Goal: Task Accomplishment & Management: Use online tool/utility

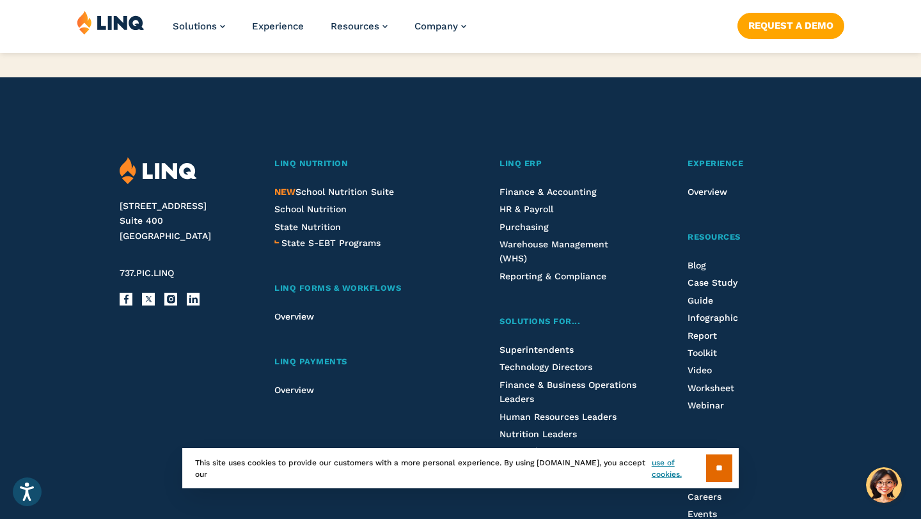
scroll to position [3214, 0]
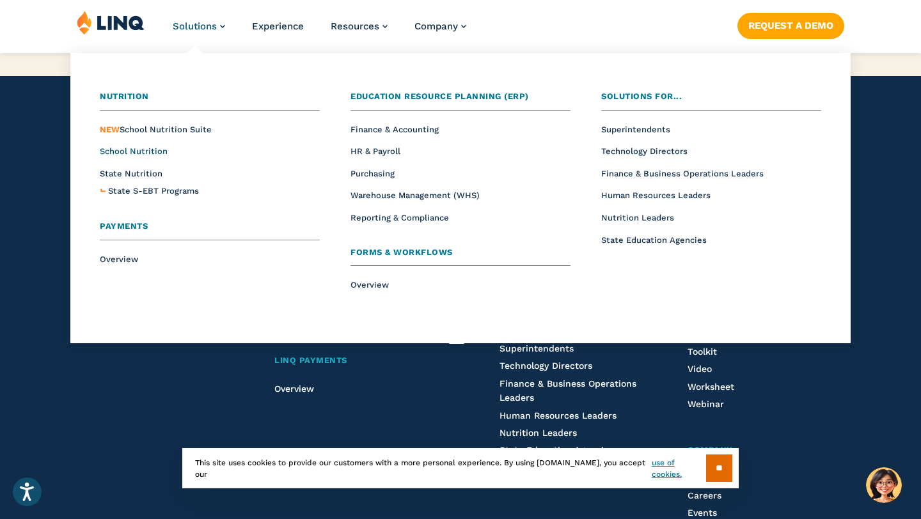
click at [143, 155] on span "School Nutrition" at bounding box center [134, 151] width 68 height 10
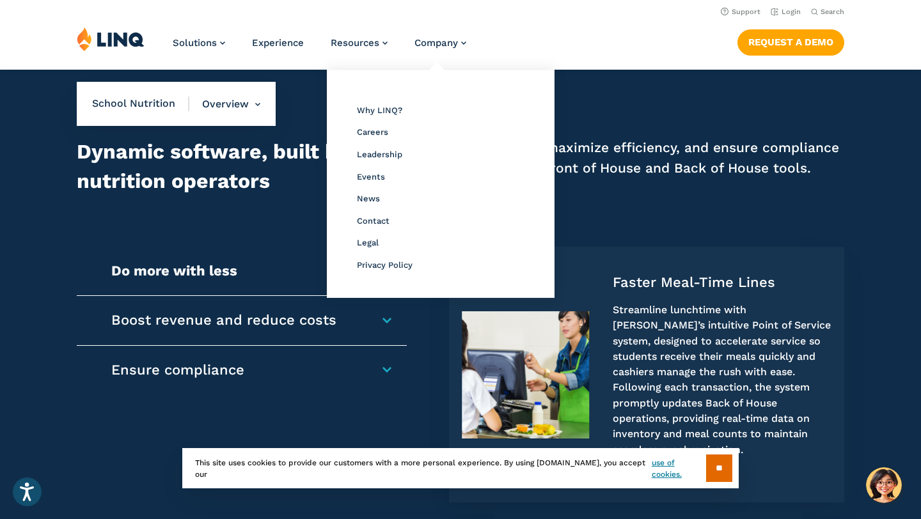
scroll to position [870, 0]
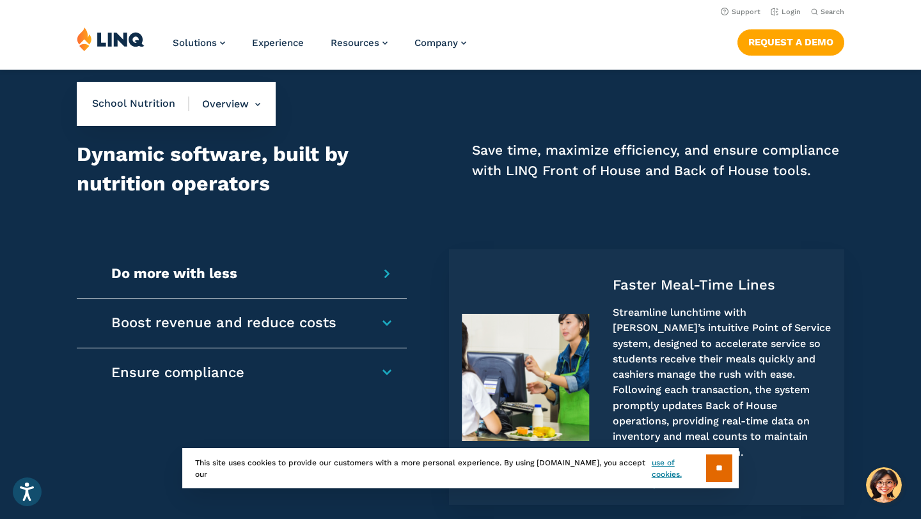
click at [107, 45] on img at bounding box center [111, 39] width 68 height 24
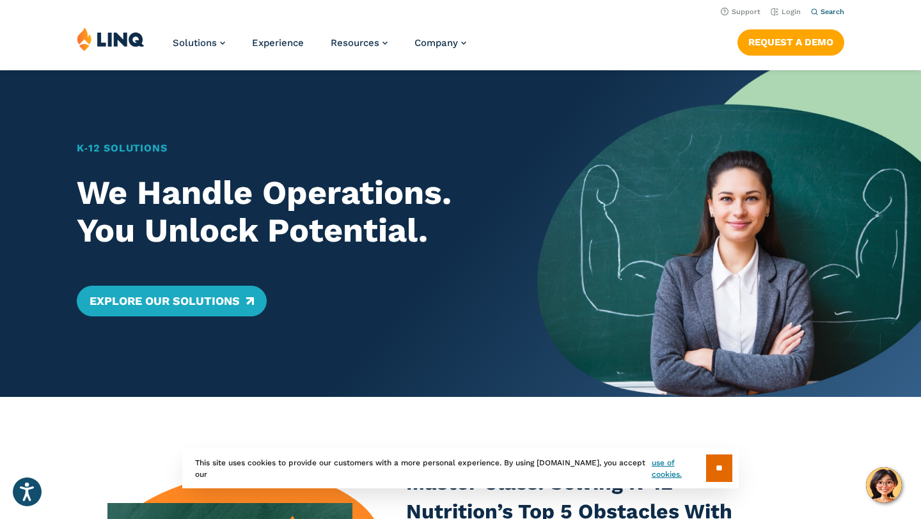
click at [817, 11] on icon "Open Search Bar" at bounding box center [814, 11] width 7 height 7
type input "**********"
click at [828, 35] on button "Submit Search" at bounding box center [828, 35] width 1 height 1
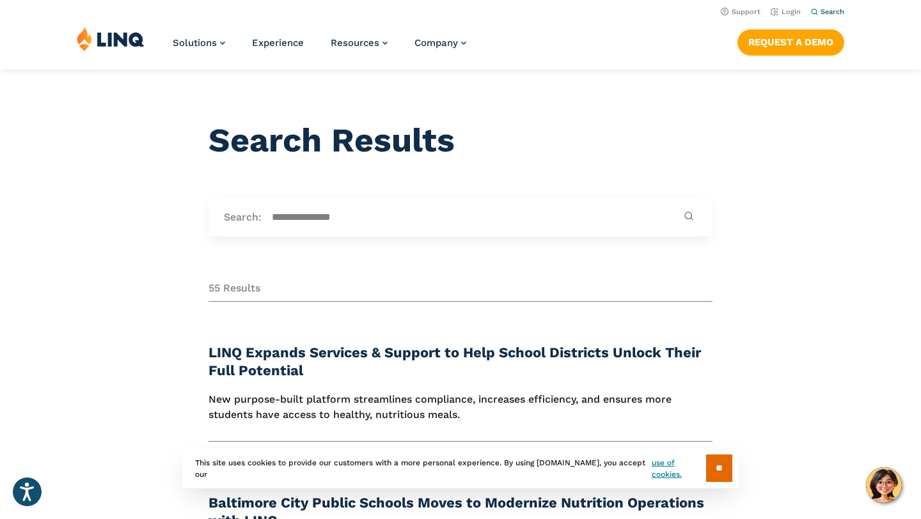
click at [814, 10] on icon "Open Search Bar" at bounding box center [814, 11] width 7 height 7
click at [345, 219] on input "**********" at bounding box center [470, 217] width 419 height 14
drag, startPoint x: 371, startPoint y: 216, endPoint x: 189, endPoint y: 216, distance: 182.2
type input "**********"
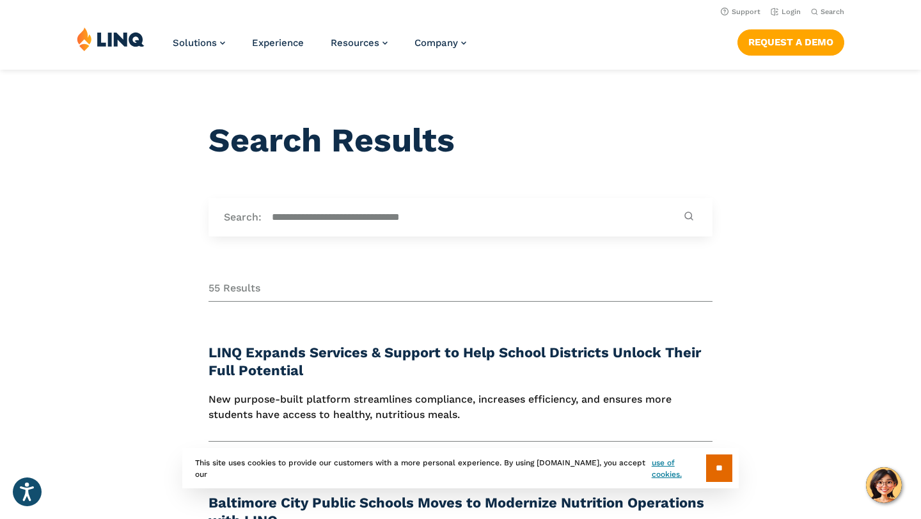
click at [680, 211] on button "Submit Search" at bounding box center [688, 217] width 17 height 12
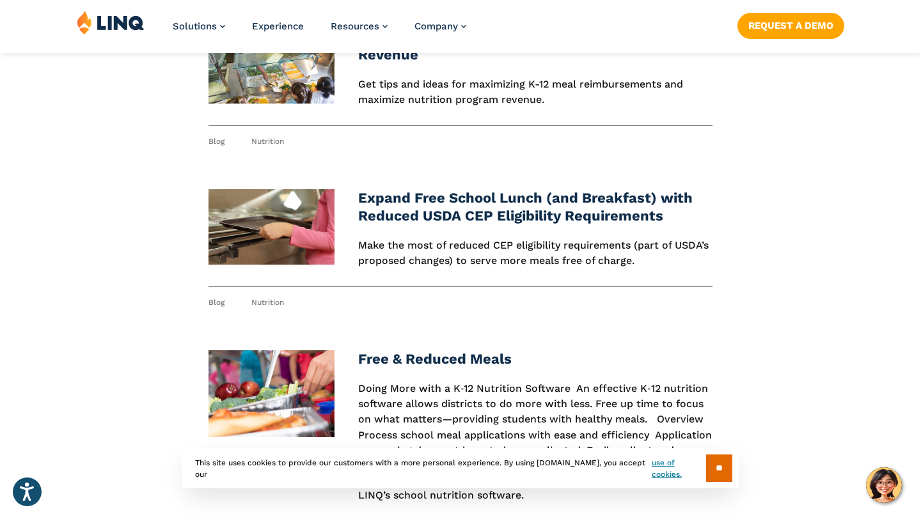
scroll to position [1424, 0]
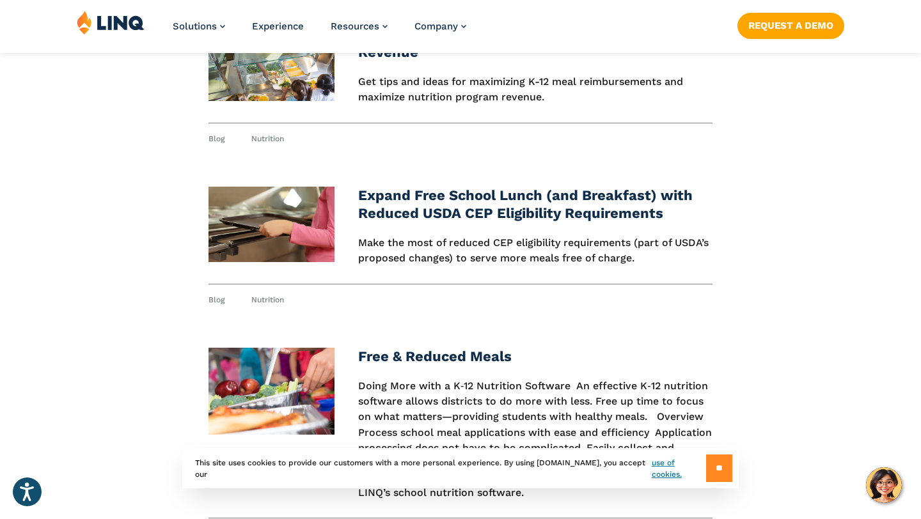
click at [721, 466] on input "**" at bounding box center [719, 468] width 26 height 27
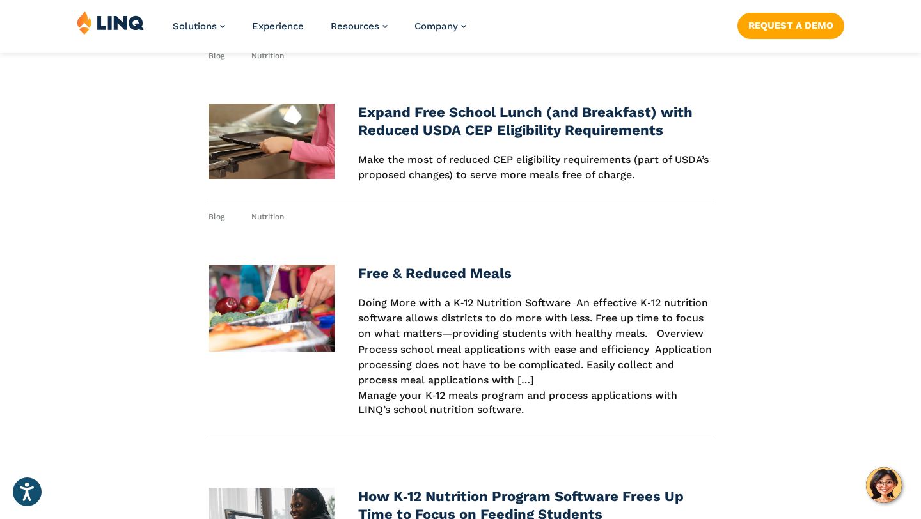
scroll to position [1510, 0]
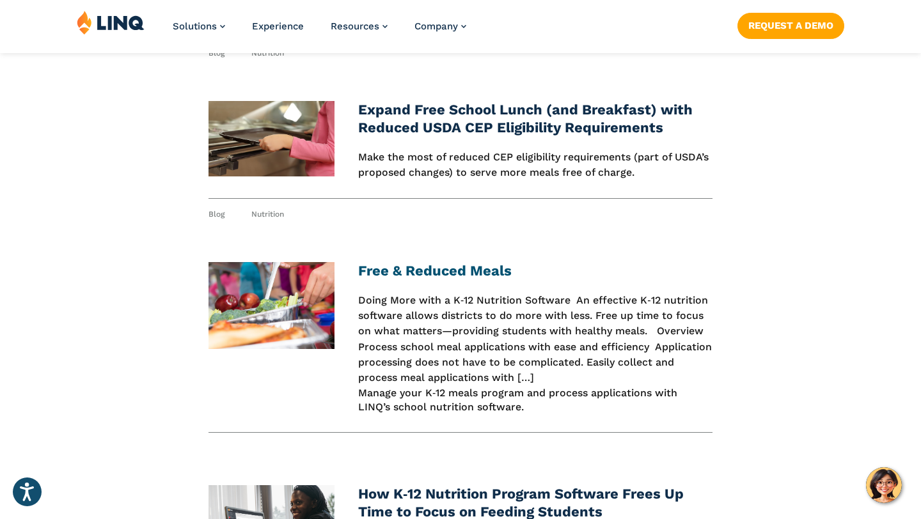
click at [421, 269] on link "Free & Reduced Meals" at bounding box center [434, 271] width 153 height 16
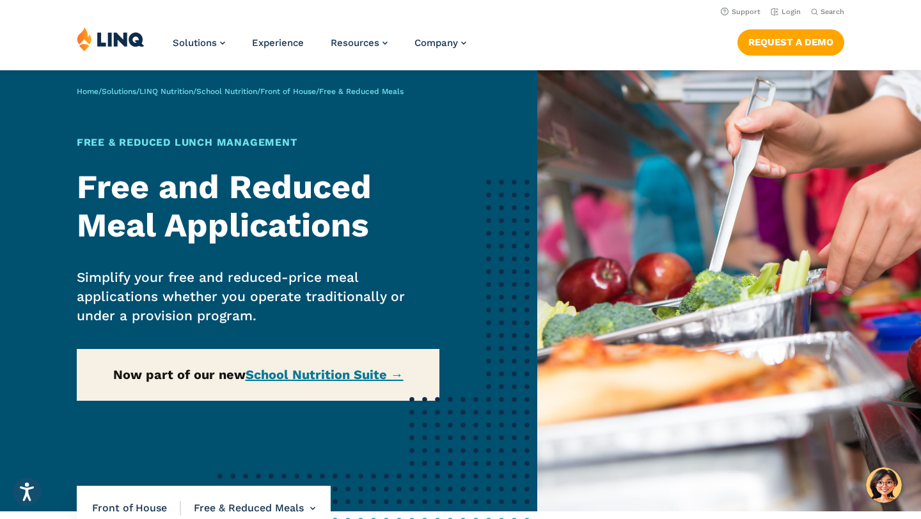
scroll to position [54, 0]
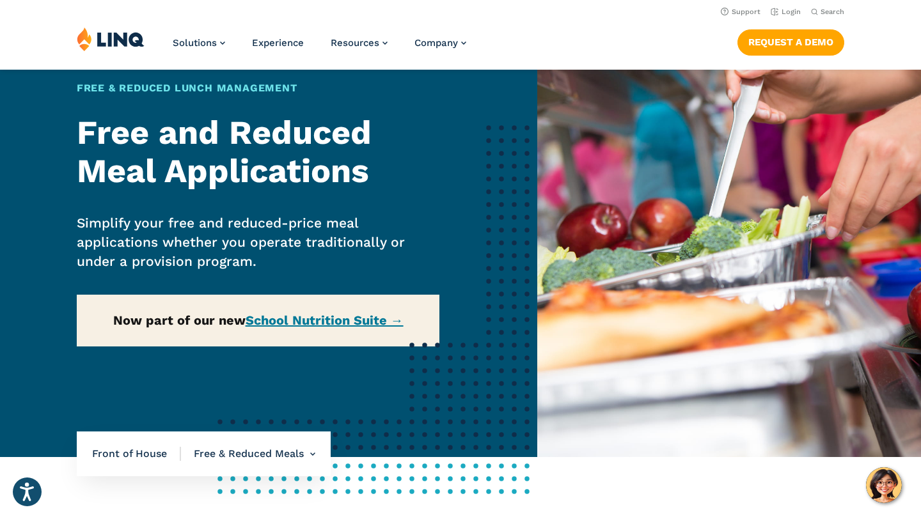
click at [356, 321] on div "Home / Solutions / LINQ Nutrition / School Nutrition / Front of House / Free & …" at bounding box center [268, 236] width 537 height 441
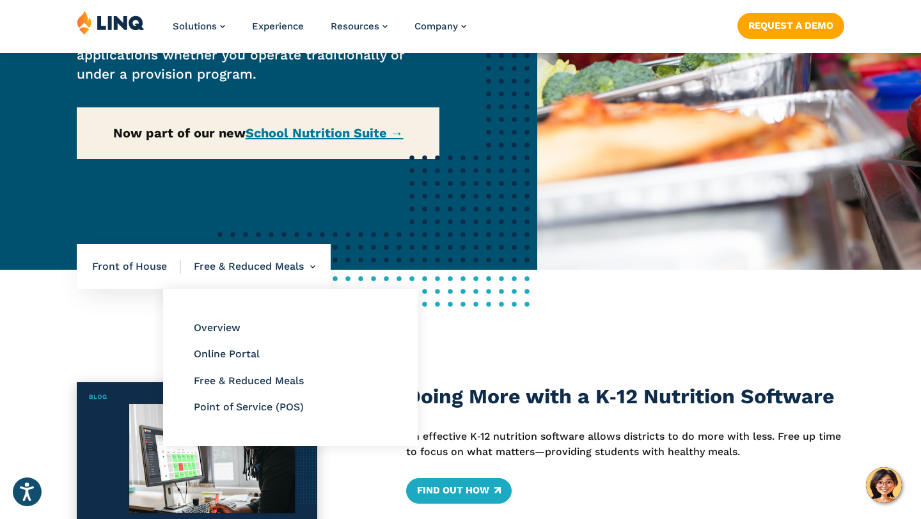
scroll to position [258, 0]
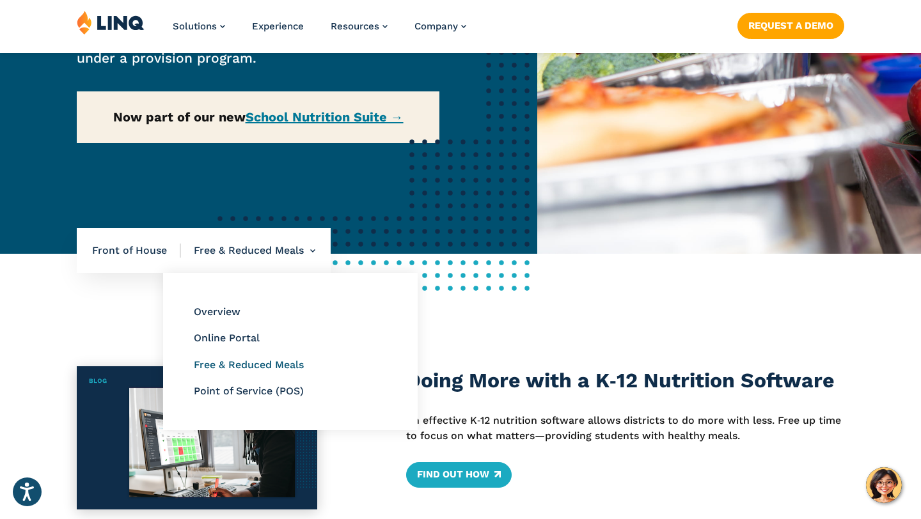
click at [262, 362] on link "Free & Reduced Meals" at bounding box center [249, 365] width 110 height 12
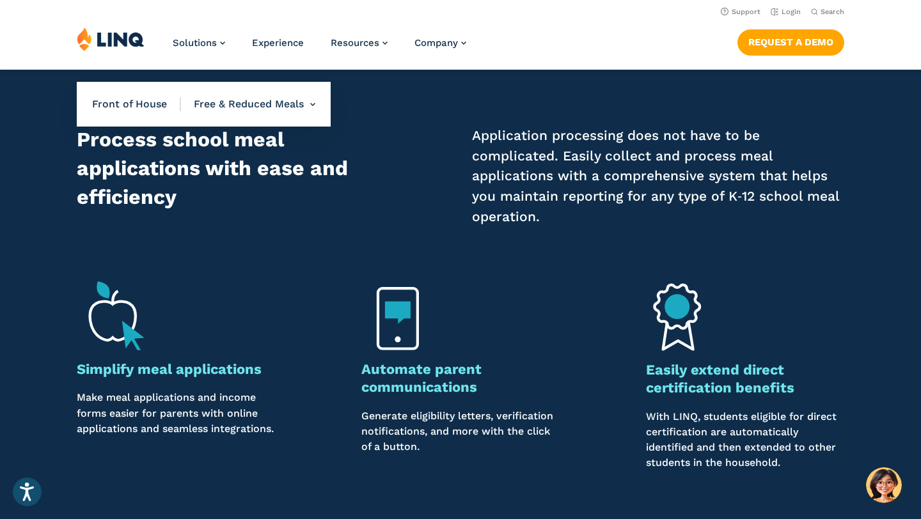
scroll to position [805, 0]
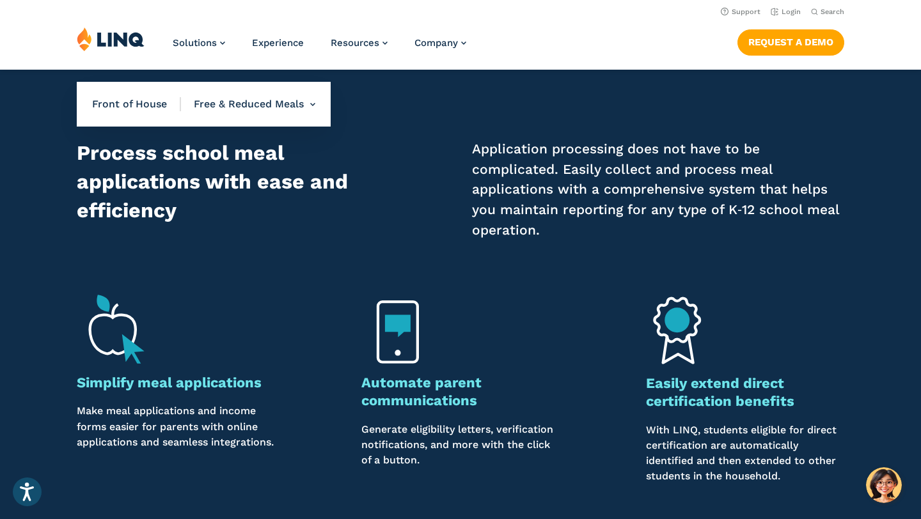
click at [212, 383] on h3 "Simplify meal applications" at bounding box center [176, 383] width 198 height 18
click at [130, 339] on img at bounding box center [113, 327] width 72 height 72
click at [111, 341] on img at bounding box center [113, 327] width 72 height 72
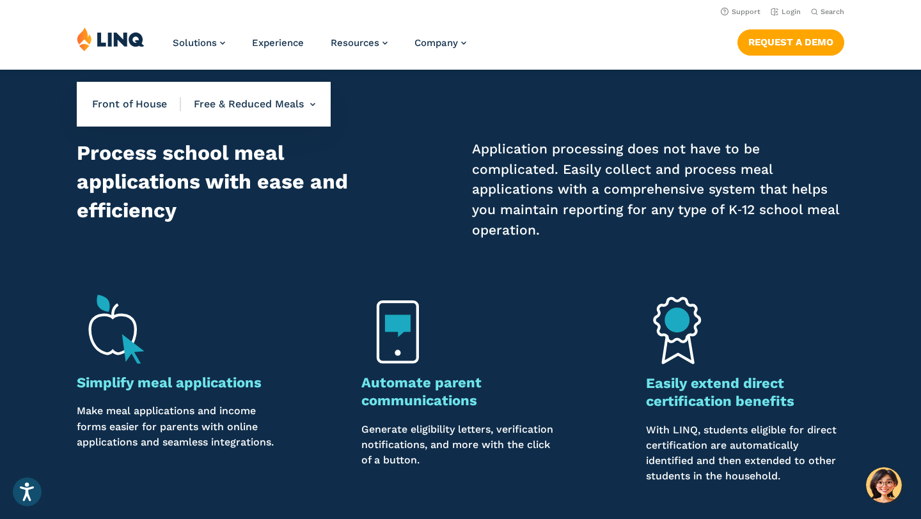
click at [111, 341] on img at bounding box center [113, 327] width 72 height 72
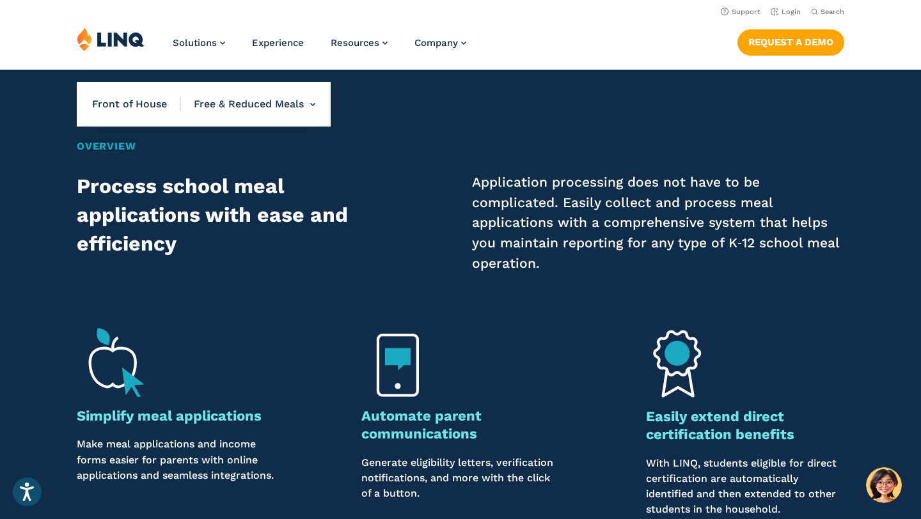
scroll to position [712, 0]
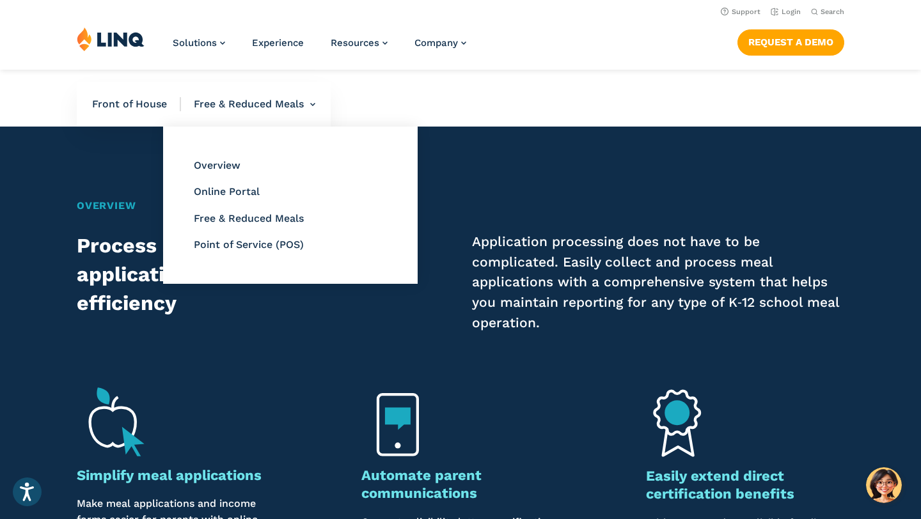
click at [227, 103] on li "Free & Reduced Meals Overview Online Portal Free & Reduced Meals Point of Servi…" at bounding box center [248, 104] width 134 height 45
click at [214, 166] on link "Overview" at bounding box center [217, 165] width 47 height 12
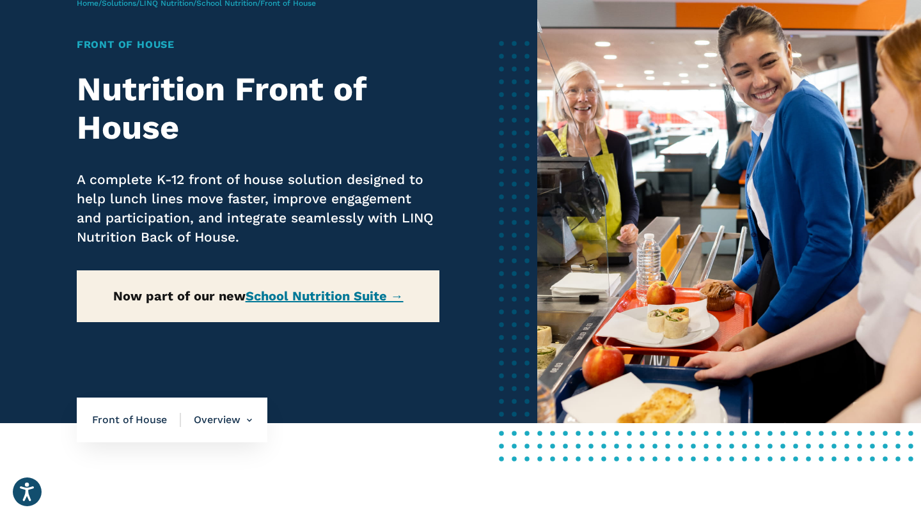
scroll to position [91, 0]
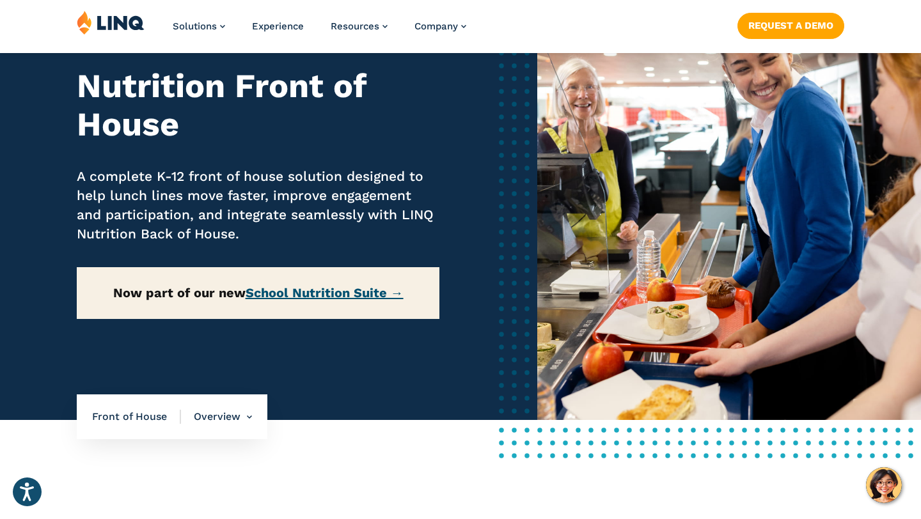
click at [297, 297] on link "School Nutrition Suite →" at bounding box center [324, 292] width 158 height 15
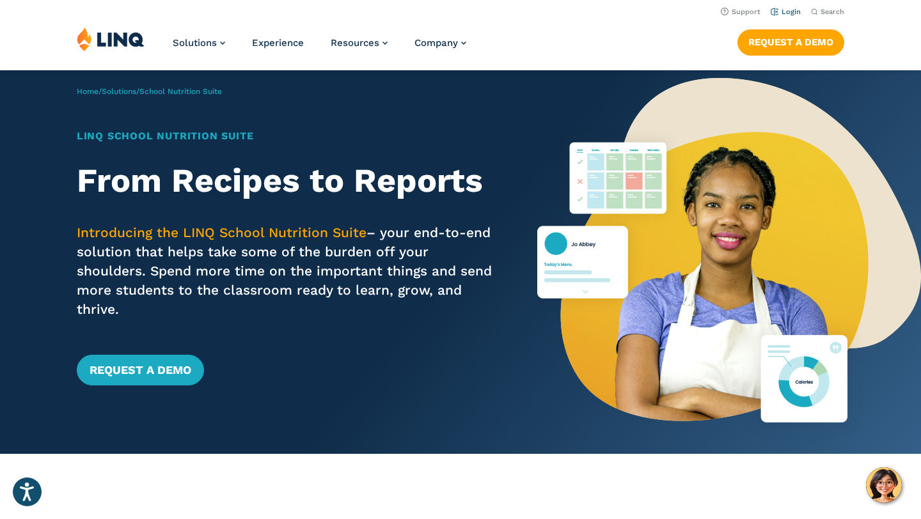
click at [779, 11] on link "Login" at bounding box center [785, 12] width 30 height 8
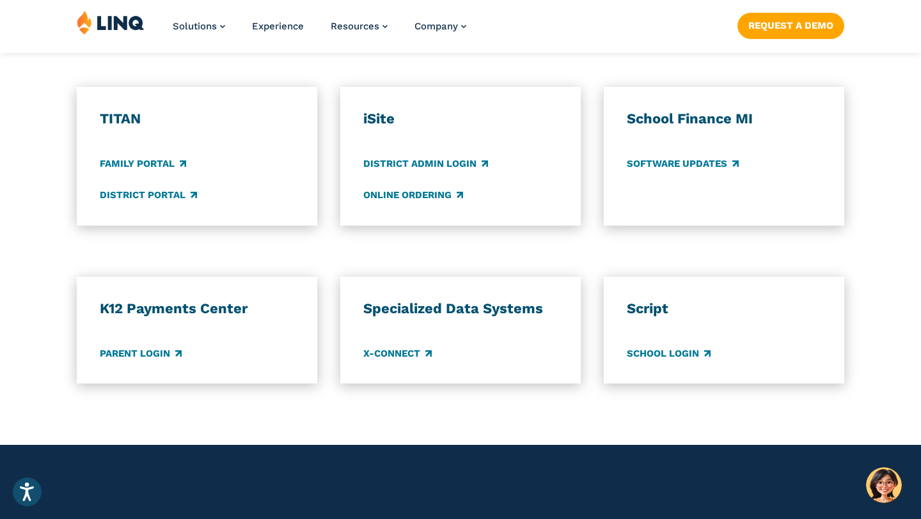
scroll to position [983, 0]
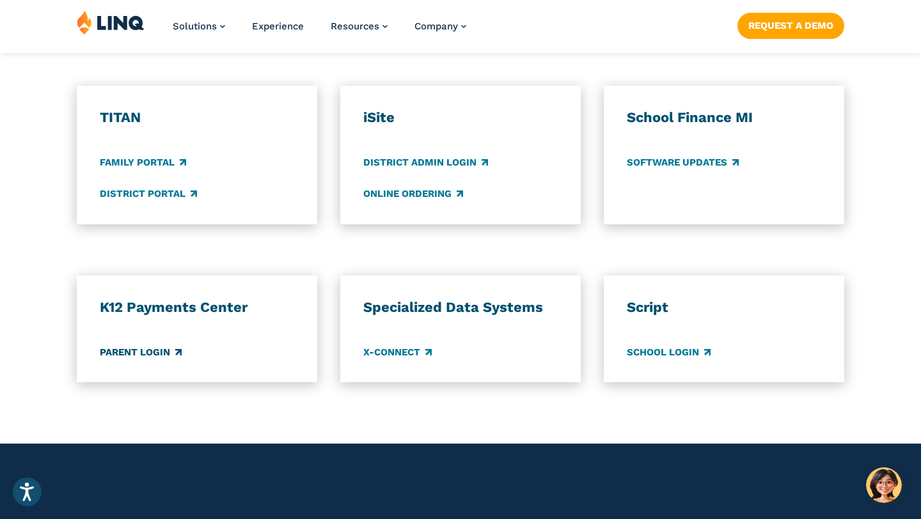
click at [144, 352] on link "Parent Login" at bounding box center [141, 352] width 82 height 14
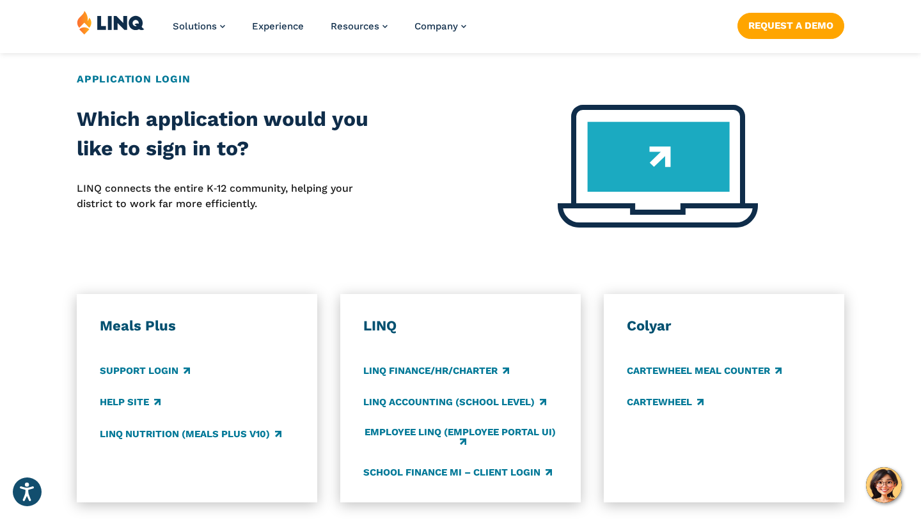
scroll to position [540, 0]
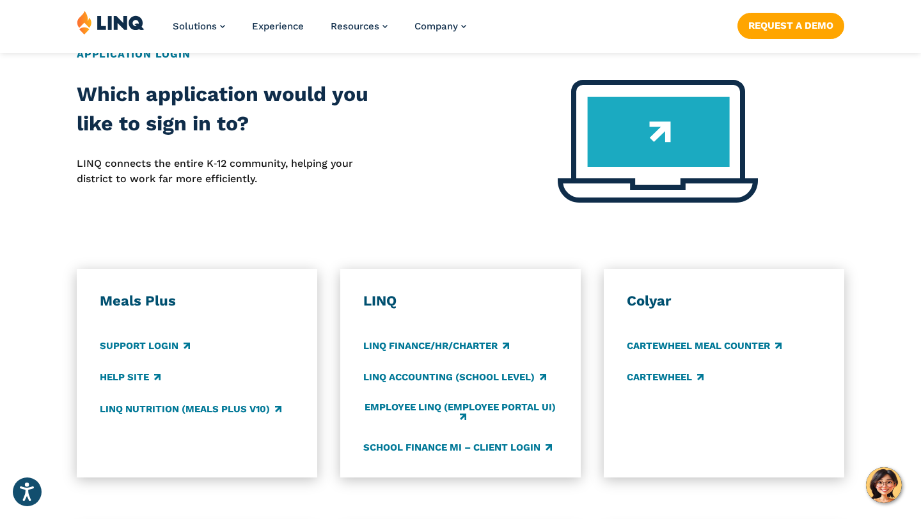
click at [377, 297] on h3 "LINQ" at bounding box center [460, 301] width 194 height 18
click at [398, 379] on link "LINQ Accounting (school level)" at bounding box center [454, 378] width 183 height 14
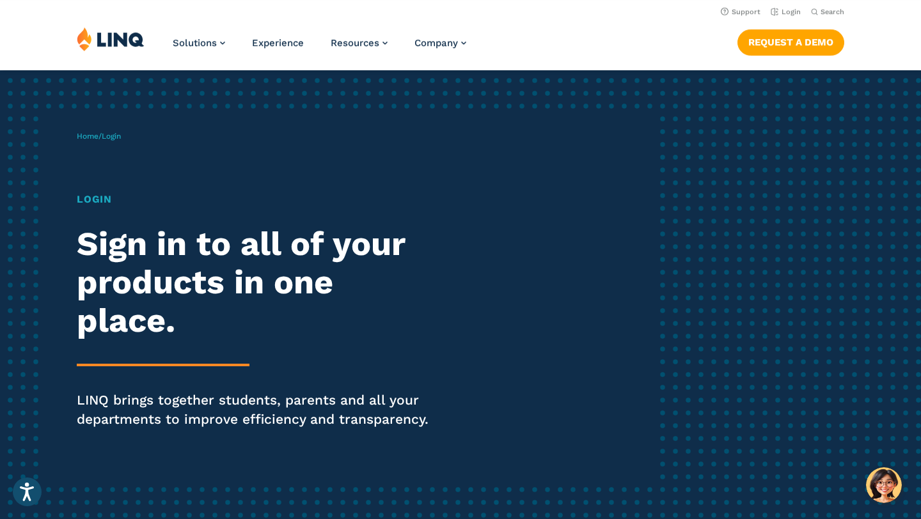
scroll to position [1, 0]
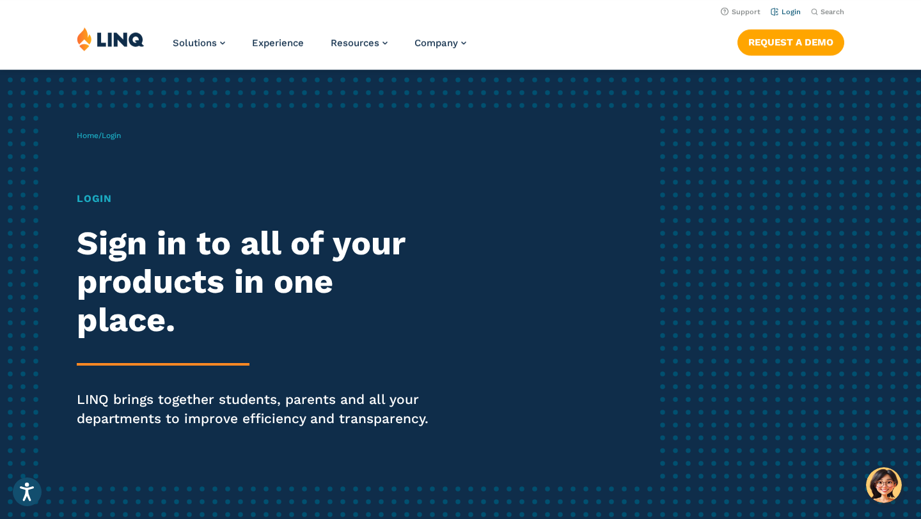
click at [789, 14] on link "Login" at bounding box center [785, 12] width 30 height 8
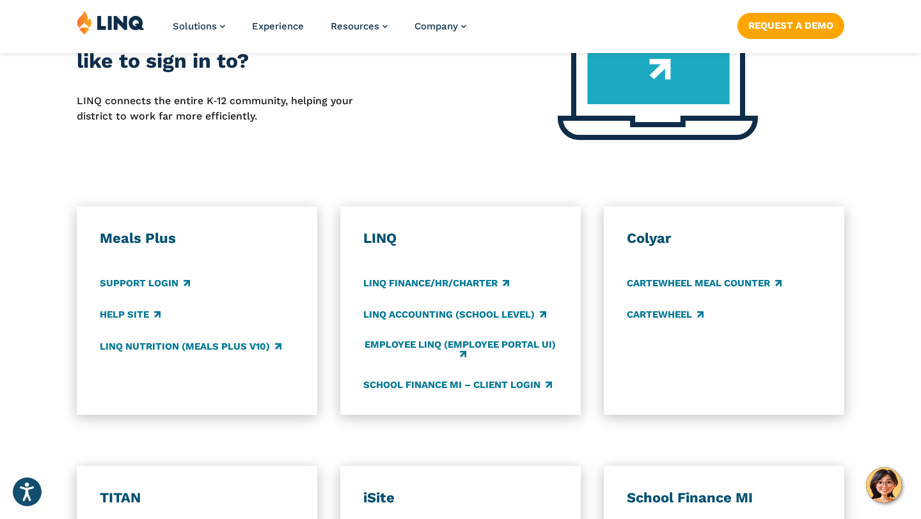
scroll to position [623, 0]
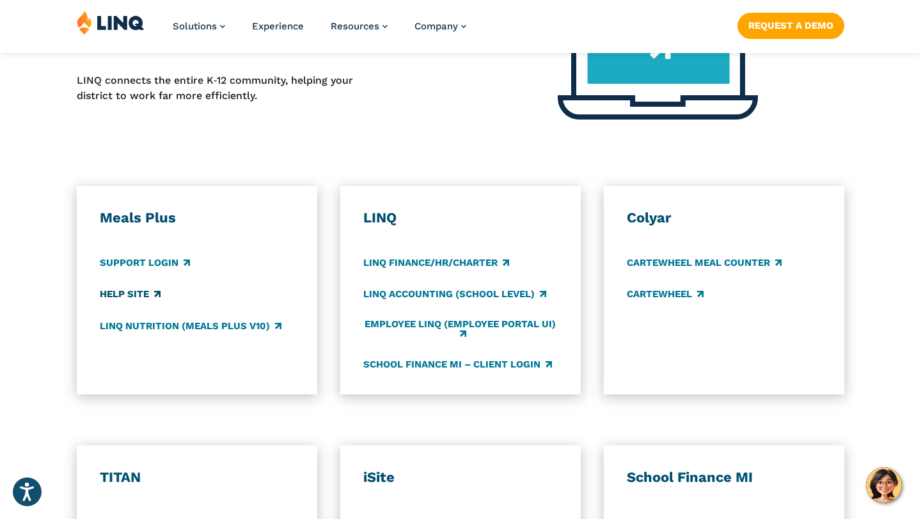
click at [111, 291] on link "Help Site" at bounding box center [130, 295] width 61 height 14
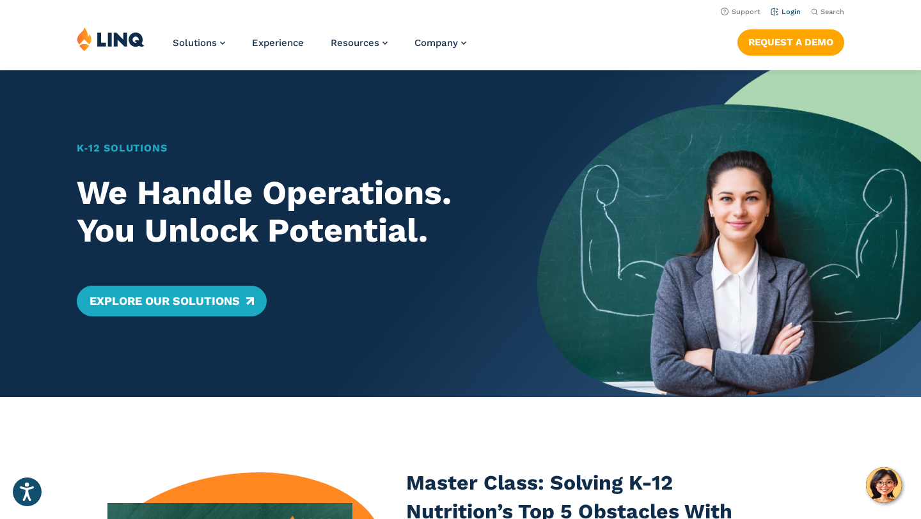
click at [789, 10] on link "Login" at bounding box center [785, 12] width 30 height 8
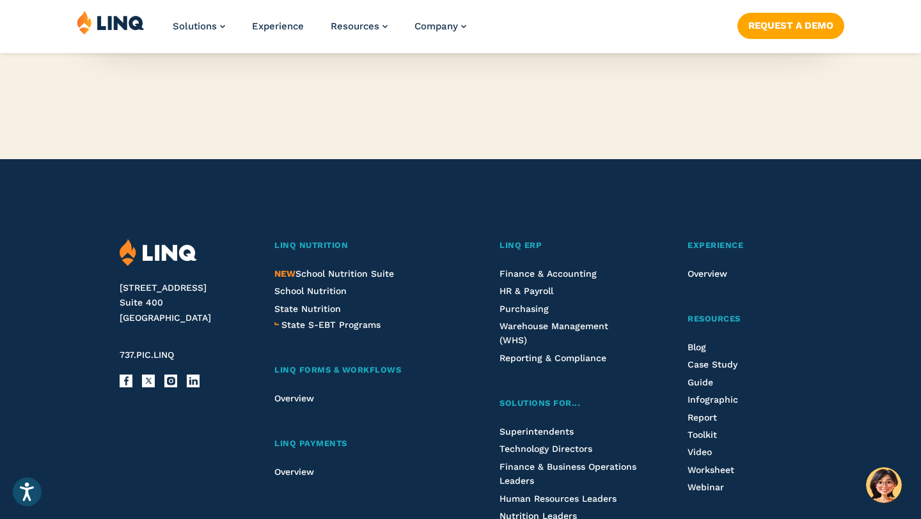
scroll to position [3132, 0]
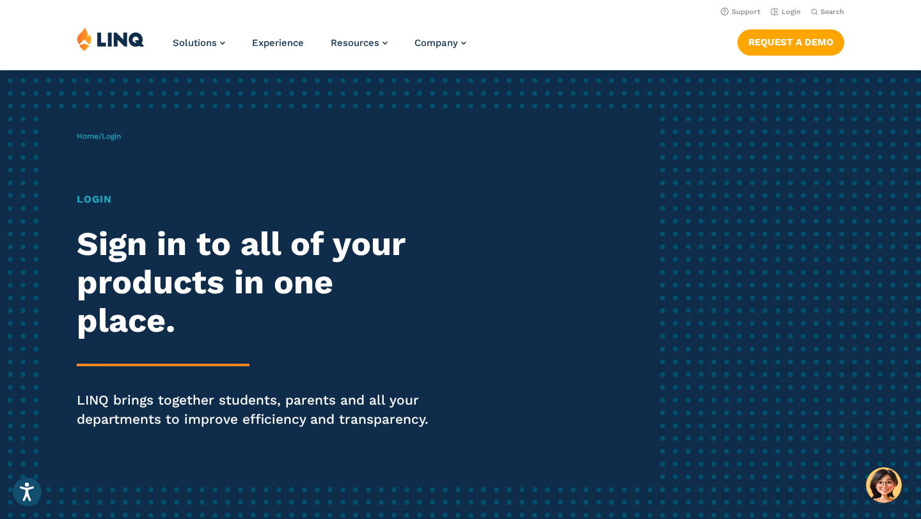
click at [84, 203] on h1 "Login" at bounding box center [254, 199] width 355 height 15
click at [116, 139] on span "Login" at bounding box center [111, 136] width 19 height 9
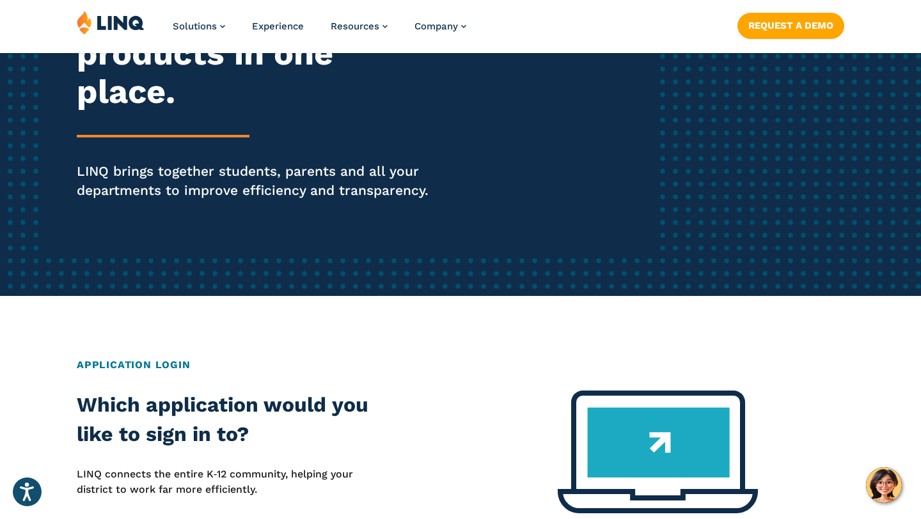
scroll to position [303, 0]
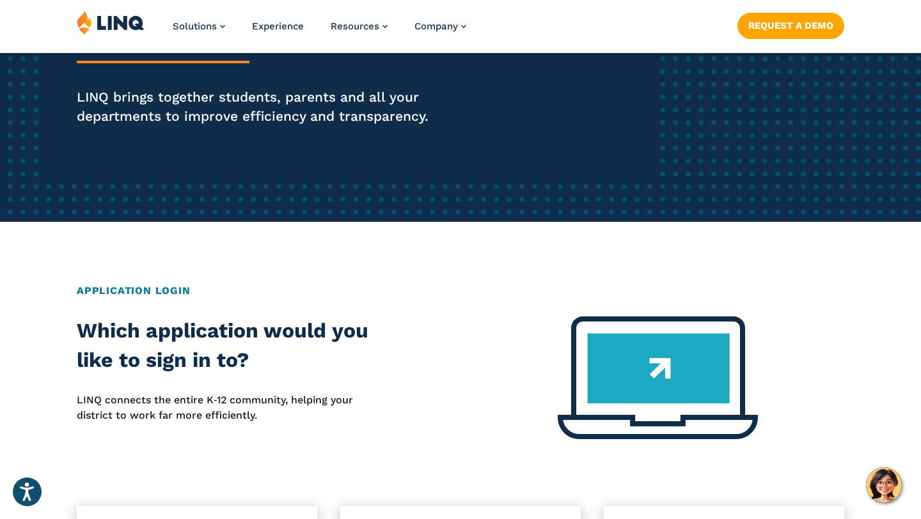
click at [634, 368] on img at bounding box center [657, 377] width 200 height 123
click at [173, 291] on h2 "Application Login" at bounding box center [460, 290] width 767 height 15
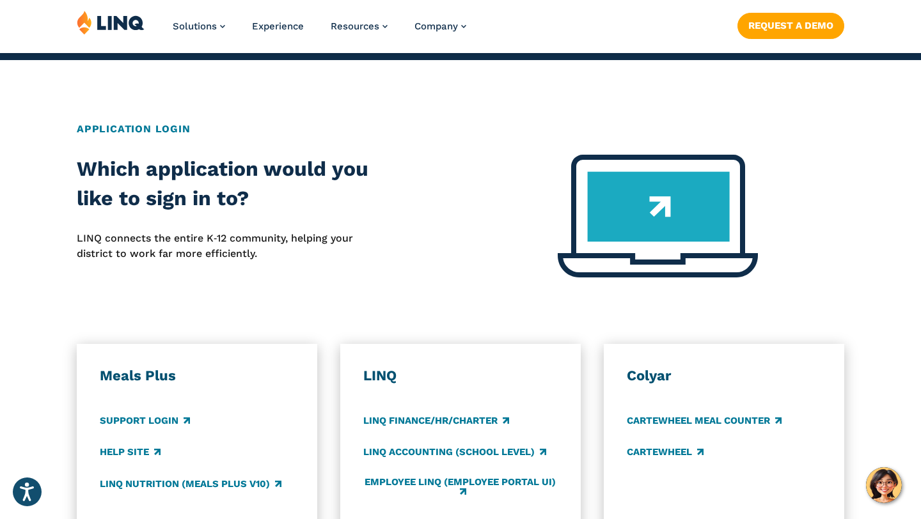
scroll to position [467, 0]
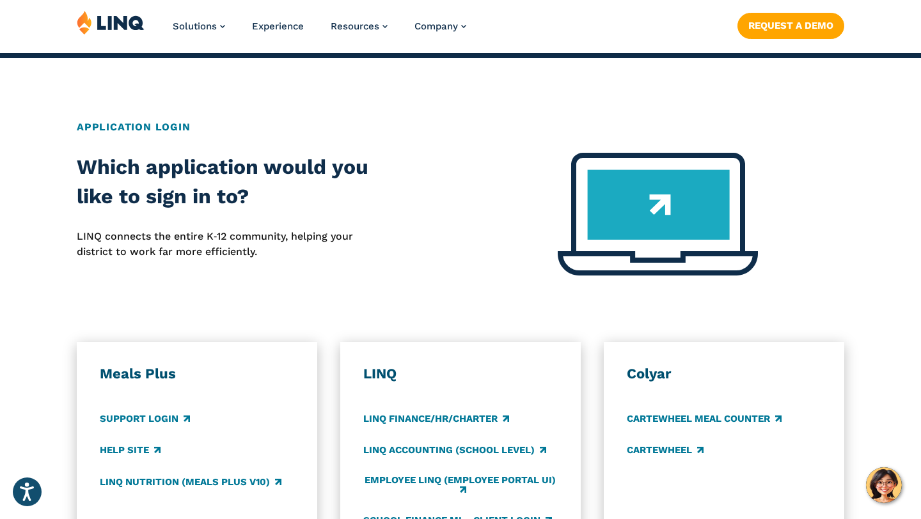
click at [145, 219] on div "Which application would you like to sign in to? LINQ connects the entire K‑12 c…" at bounding box center [230, 222] width 306 height 138
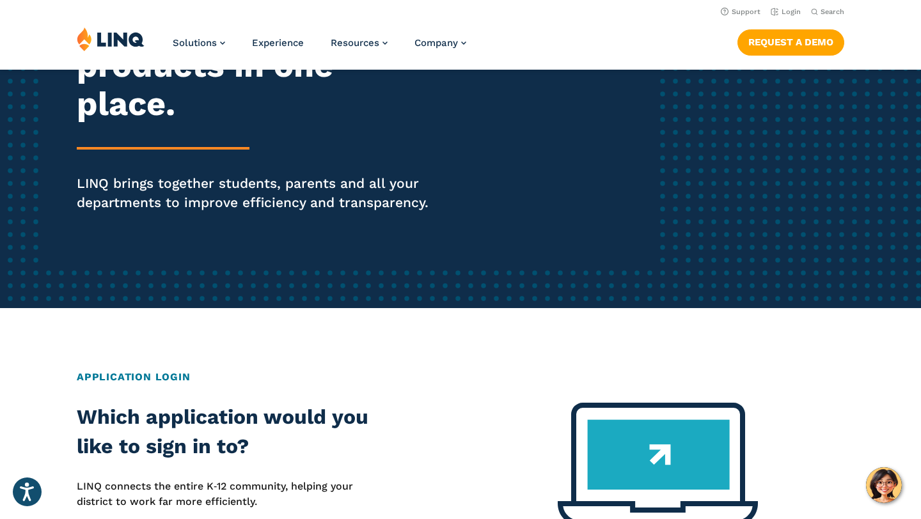
scroll to position [0, 0]
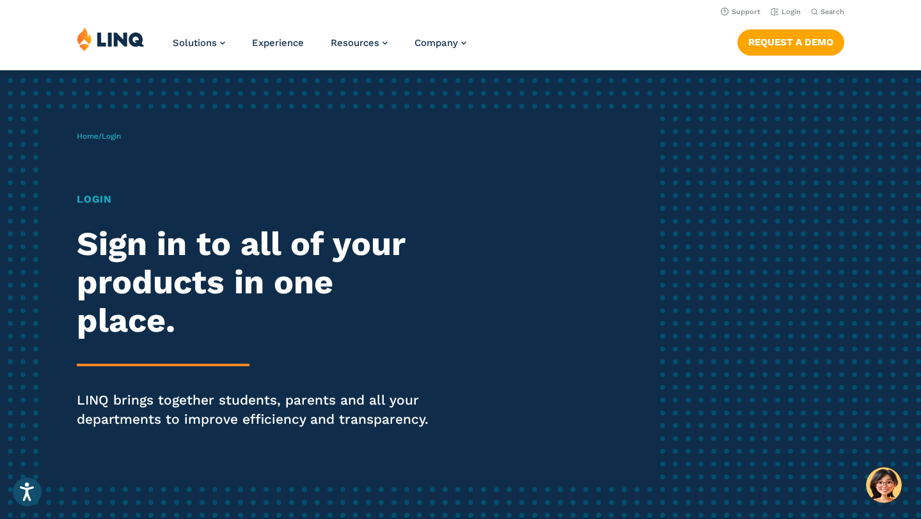
click at [93, 198] on h1 "Login" at bounding box center [254, 199] width 355 height 15
click at [789, 13] on link "Login" at bounding box center [785, 12] width 30 height 8
click at [787, 13] on link "Login" at bounding box center [785, 12] width 30 height 8
click at [778, 16] on link "Login" at bounding box center [785, 12] width 30 height 8
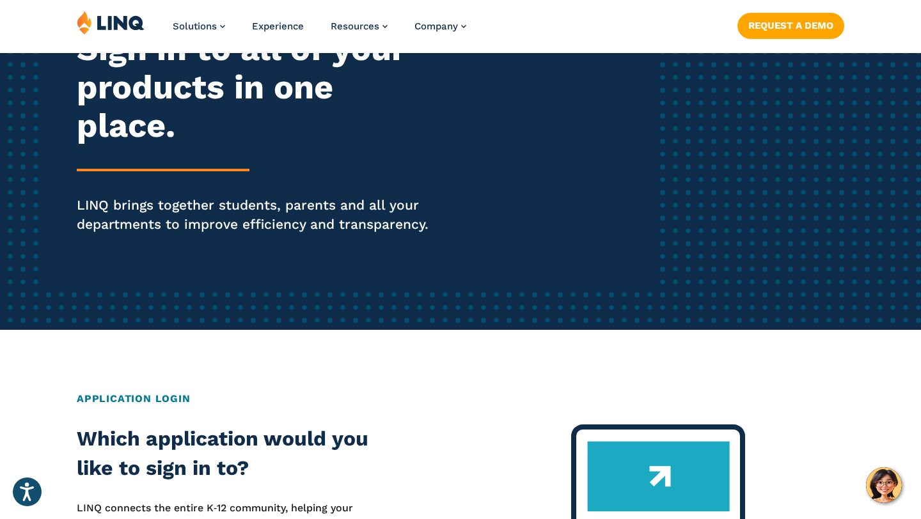
scroll to position [201, 0]
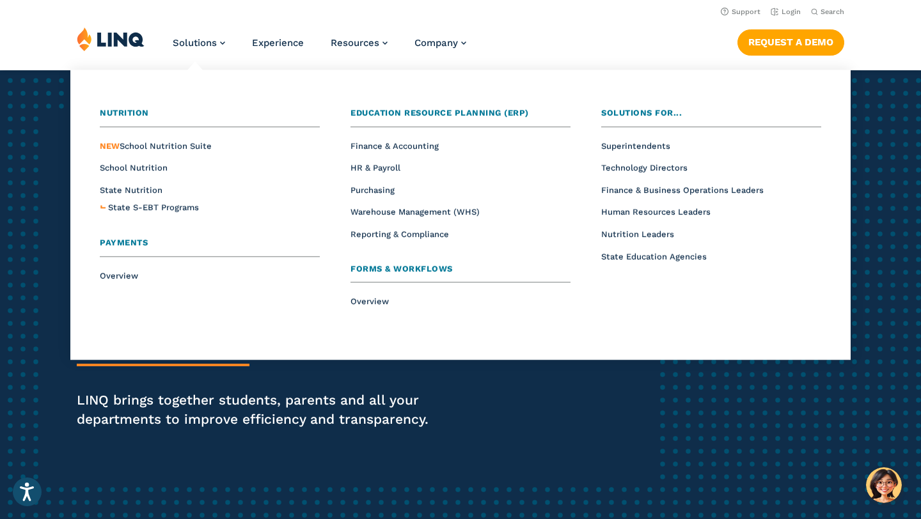
click at [787, 11] on link "Login" at bounding box center [785, 12] width 30 height 8
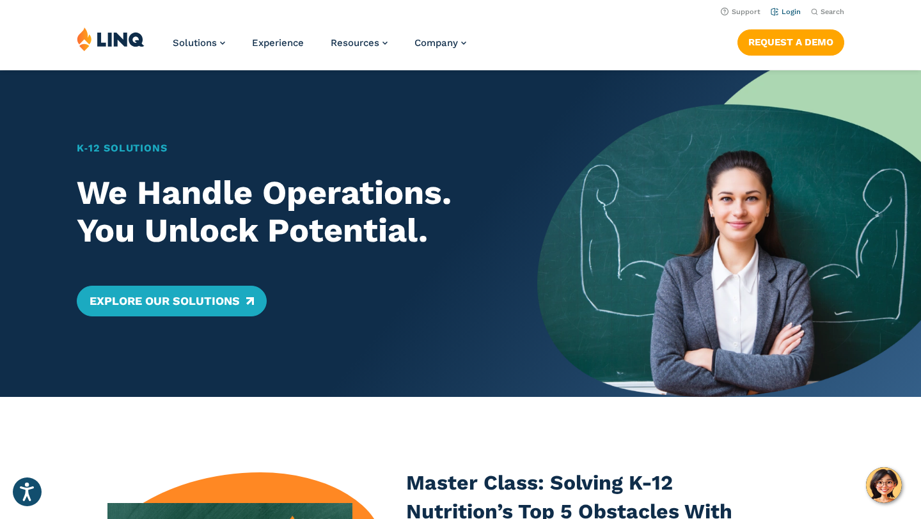
click at [790, 12] on link "Login" at bounding box center [785, 12] width 30 height 8
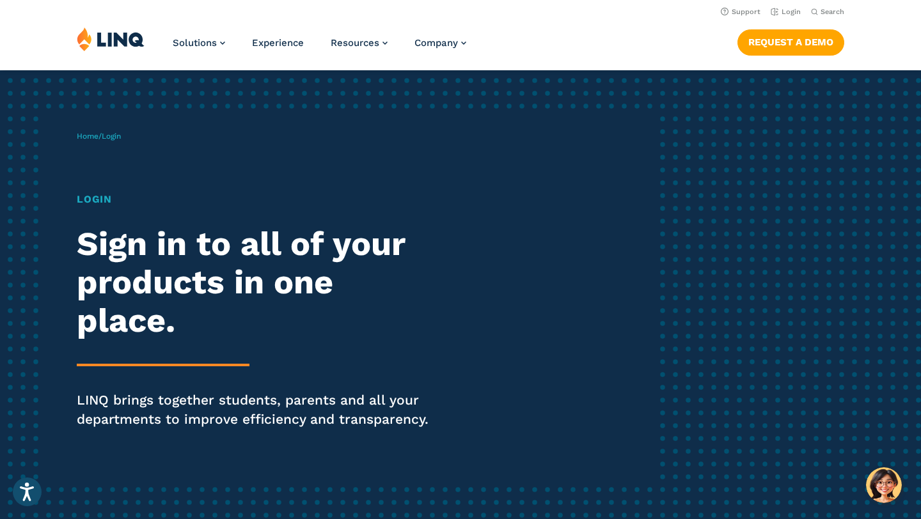
click at [91, 196] on h1 "Login" at bounding box center [254, 199] width 355 height 15
click at [123, 39] on img at bounding box center [111, 39] width 68 height 24
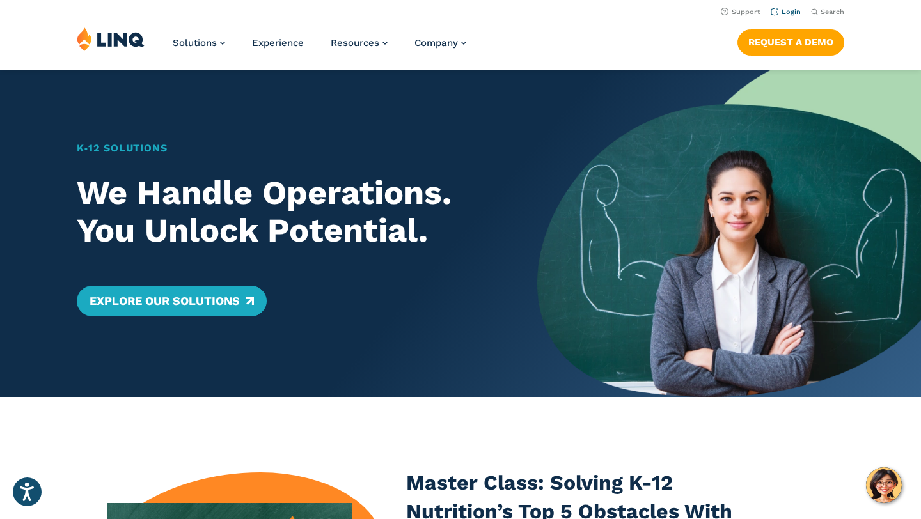
click at [791, 8] on link "Login" at bounding box center [785, 12] width 30 height 8
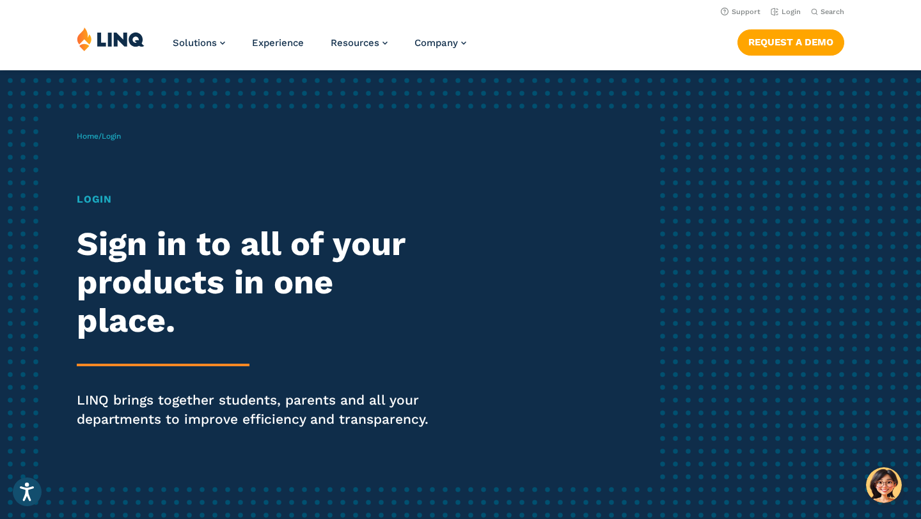
click at [118, 135] on span "Login" at bounding box center [111, 136] width 19 height 9
click at [791, 10] on link "Login" at bounding box center [785, 12] width 30 height 8
click at [91, 40] on img at bounding box center [111, 39] width 68 height 24
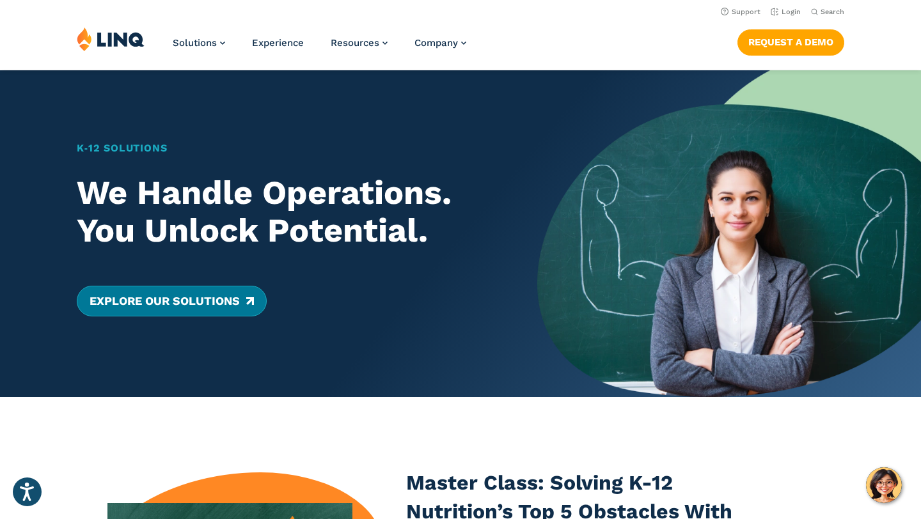
click at [136, 309] on link "Explore Our Solutions" at bounding box center [172, 301] width 190 height 31
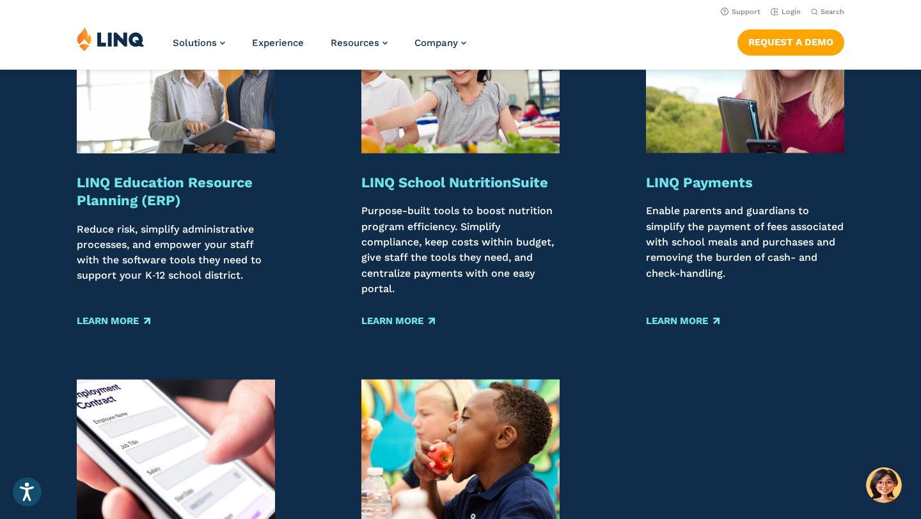
scroll to position [1551, 0]
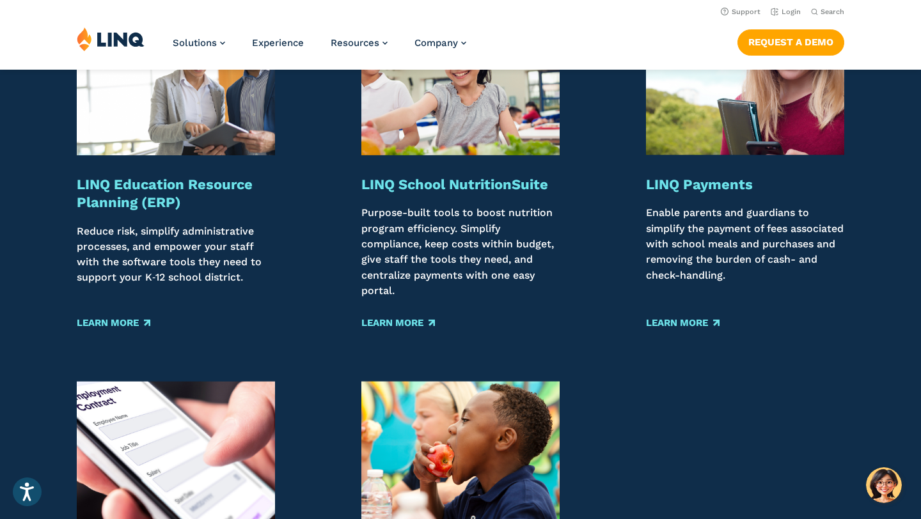
click at [687, 144] on img at bounding box center [745, 83] width 198 height 144
click at [705, 192] on strong "LINQ Payments" at bounding box center [699, 184] width 107 height 16
click at [697, 330] on link "Learn More" at bounding box center [683, 323] width 74 height 14
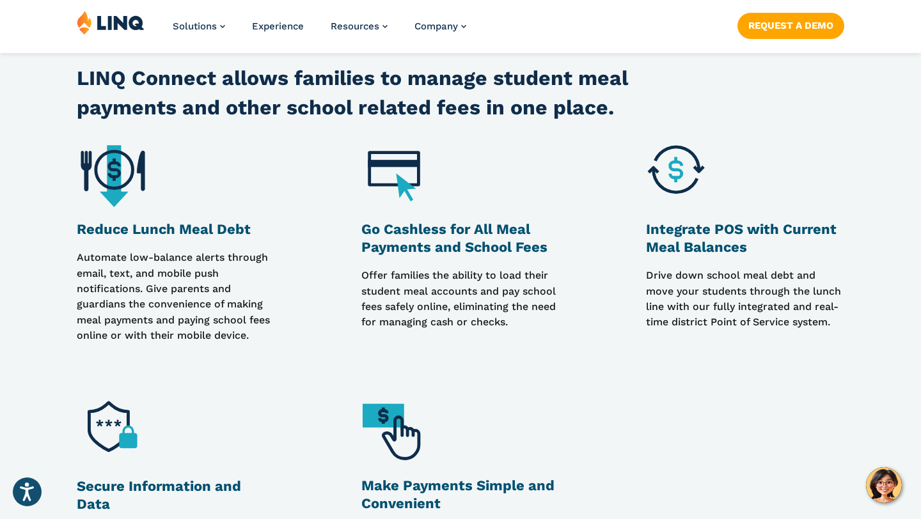
scroll to position [933, 0]
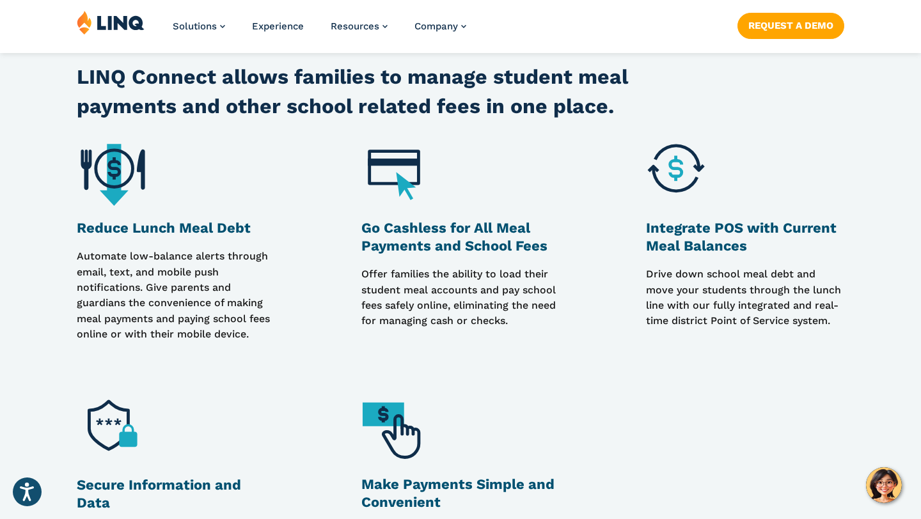
click at [132, 232] on h3 "Reduce Lunch Meal Debt" at bounding box center [176, 228] width 198 height 18
click at [114, 416] on img at bounding box center [113, 429] width 72 height 73
click at [91, 184] on img at bounding box center [113, 173] width 72 height 72
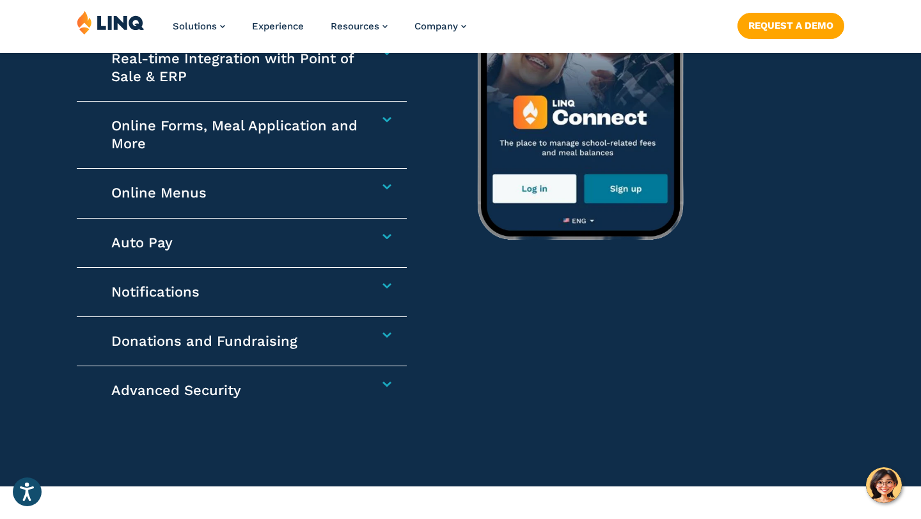
scroll to position [2051, 0]
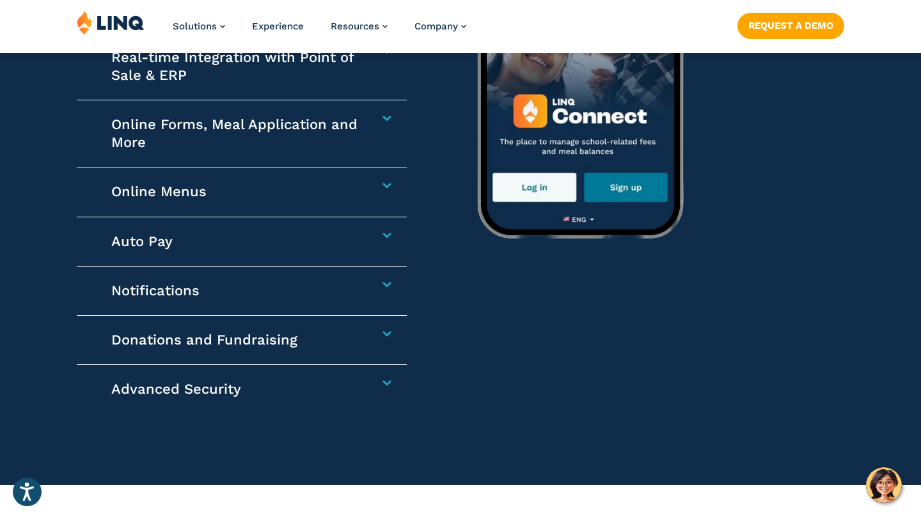
click at [529, 190] on img at bounding box center [720, 9] width 543 height 447
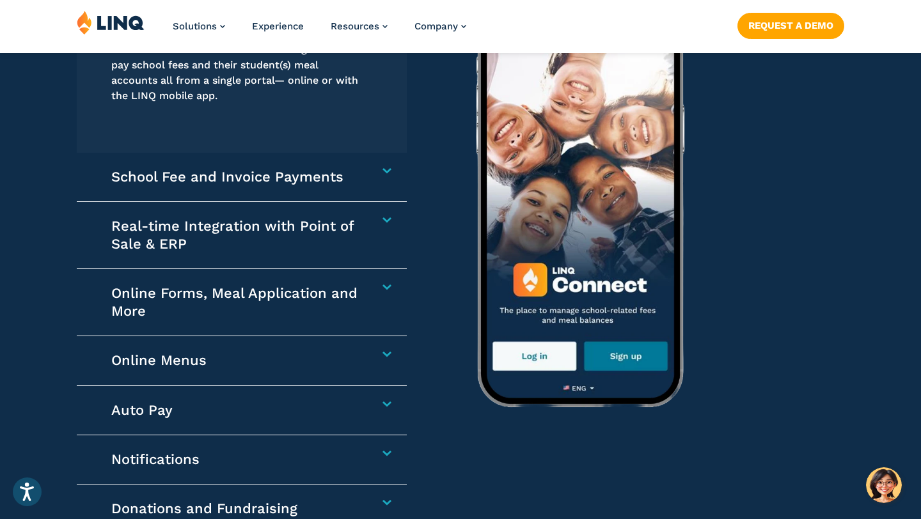
scroll to position [1895, 0]
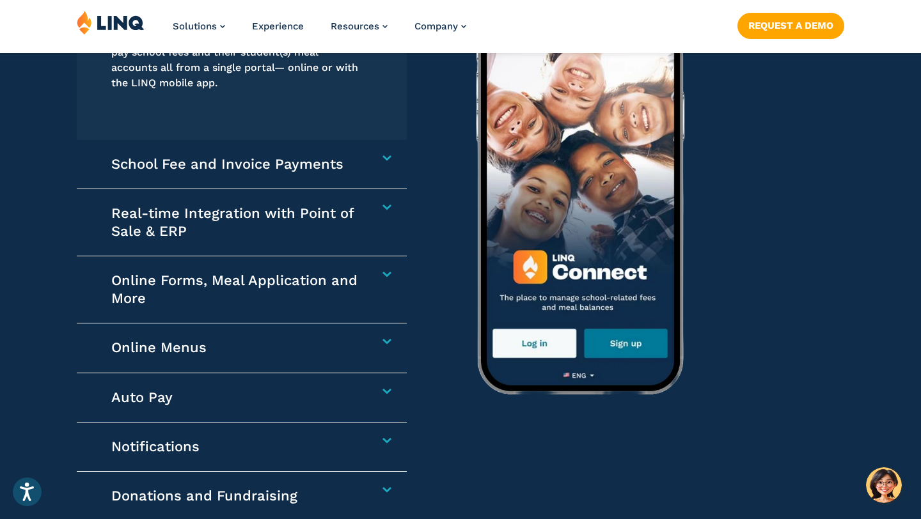
click at [151, 394] on h4 "Auto Pay" at bounding box center [236, 398] width 250 height 18
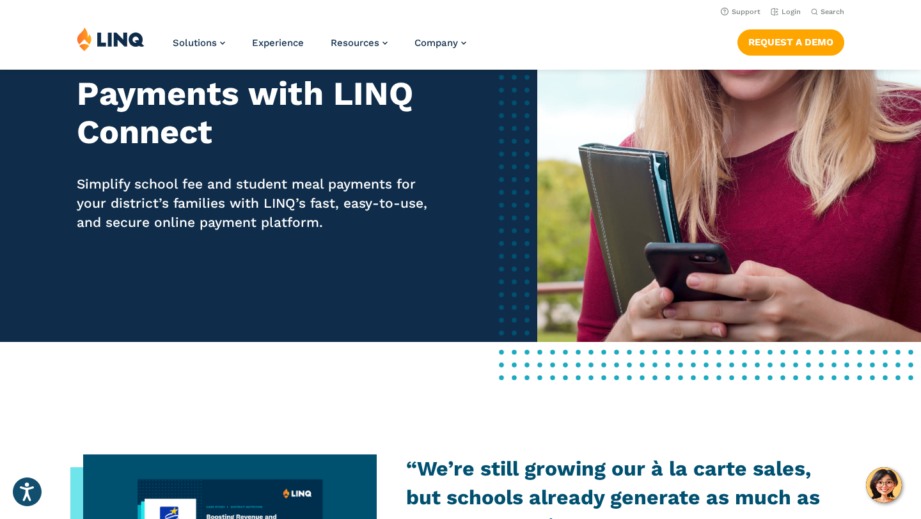
scroll to position [0, 0]
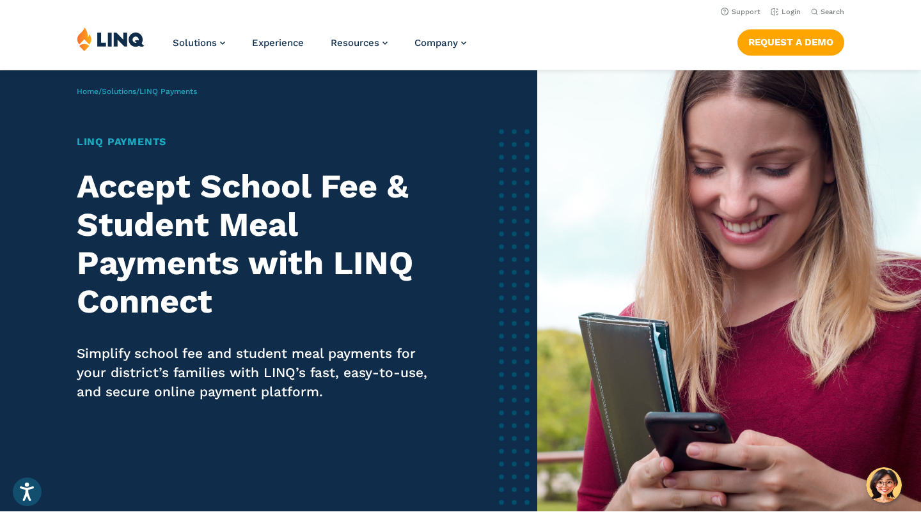
click at [101, 146] on h1 "LINQ Payments" at bounding box center [258, 141] width 362 height 15
click at [784, 14] on link "Login" at bounding box center [785, 12] width 30 height 8
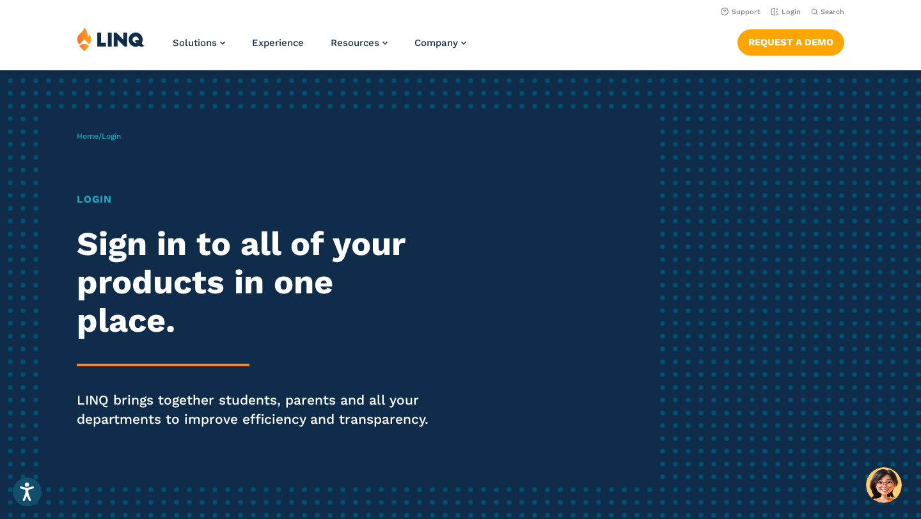
click at [90, 194] on h1 "Login" at bounding box center [254, 199] width 355 height 15
click at [90, 205] on h1 "Login" at bounding box center [254, 199] width 355 height 15
click at [100, 138] on span "Home / Login" at bounding box center [99, 136] width 44 height 9
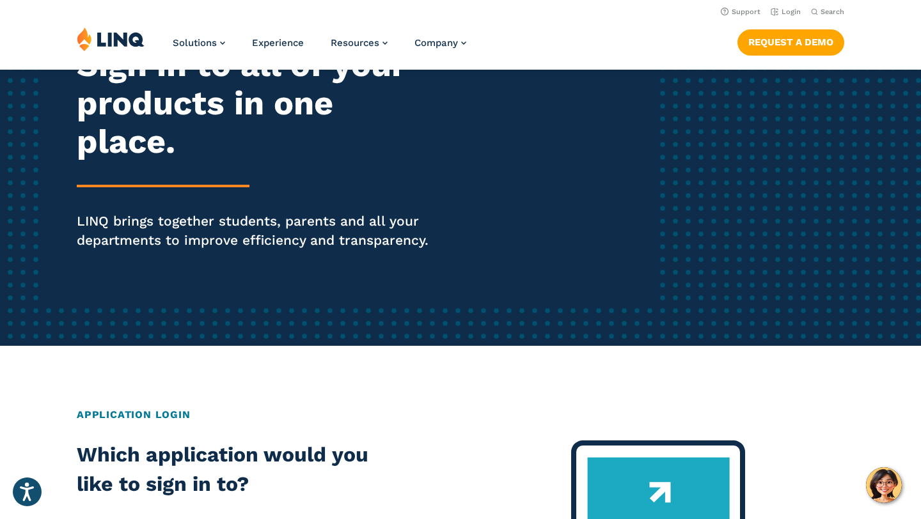
scroll to position [176, 0]
